Goal: Find specific page/section: Find specific page/section

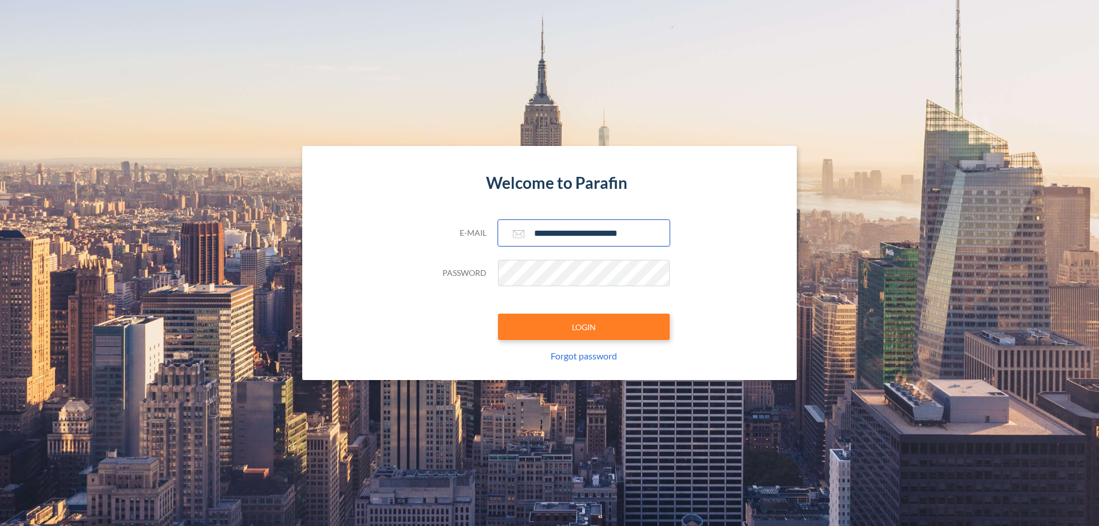
type input "**********"
click at [584, 327] on button "LOGIN" at bounding box center [584, 327] width 172 height 26
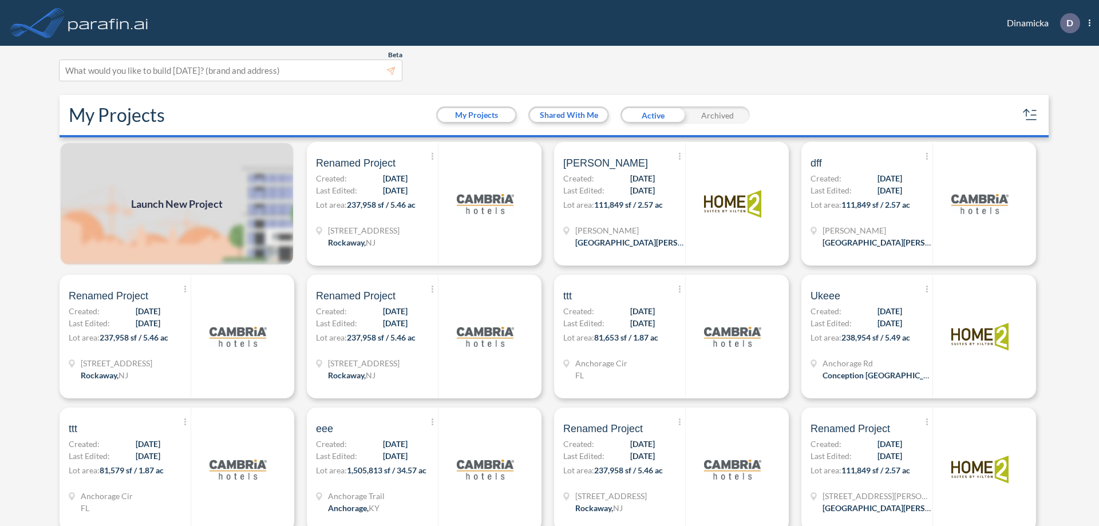
scroll to position [3, 0]
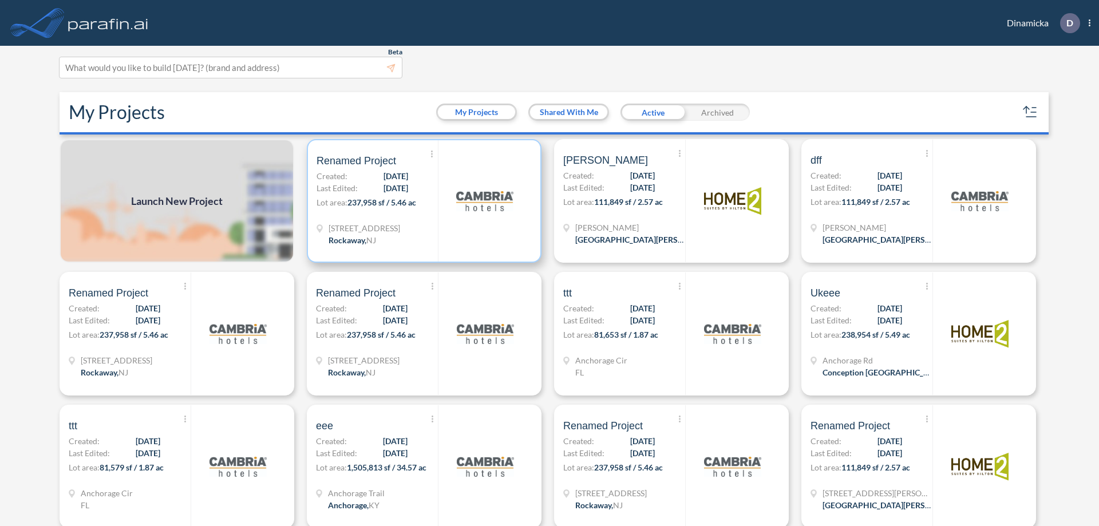
click at [422, 201] on p "Lot area: 237,958 sf / 5.46 ac" at bounding box center [376, 204] width 121 height 17
